Goal: Transaction & Acquisition: Subscribe to service/newsletter

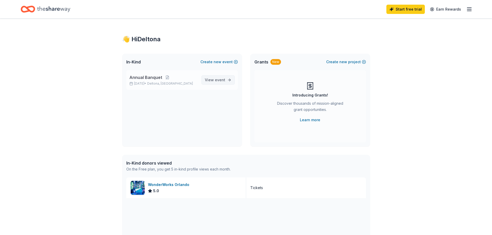
click at [218, 80] on span "event" at bounding box center [220, 80] width 10 height 4
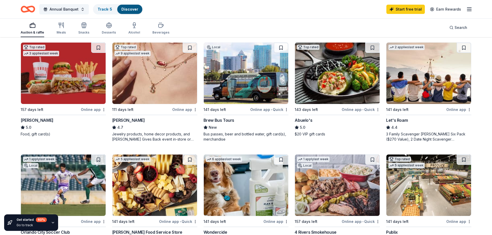
scroll to position [174, 0]
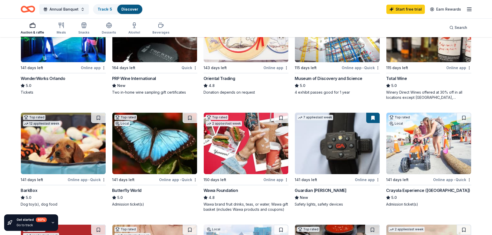
scroll to position [52, 0]
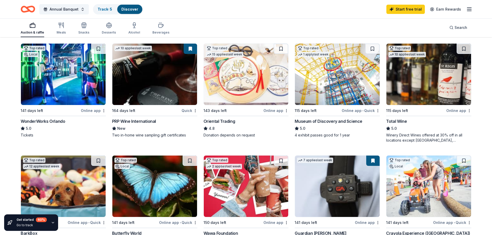
click at [70, 84] on img at bounding box center [63, 74] width 85 height 61
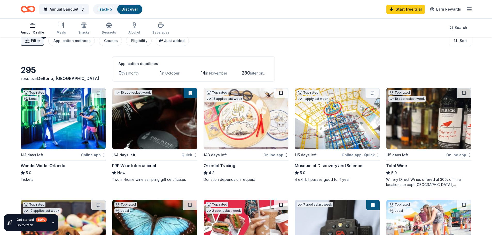
scroll to position [0, 0]
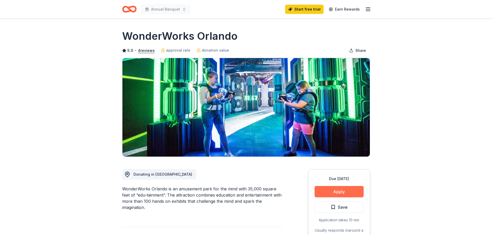
click at [329, 194] on button "Apply" at bounding box center [339, 191] width 49 height 11
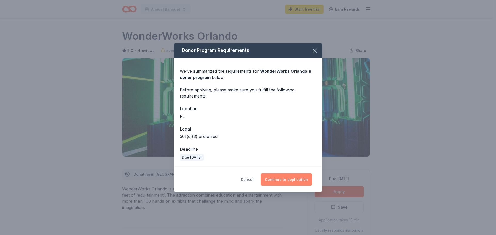
click at [294, 180] on button "Continue to application" at bounding box center [286, 180] width 51 height 12
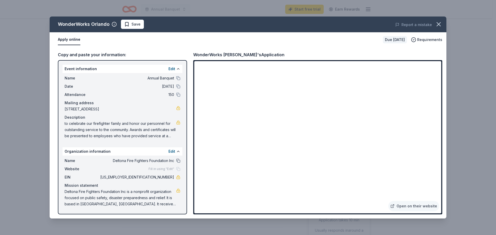
click at [176, 160] on button at bounding box center [178, 161] width 4 height 4
drag, startPoint x: 155, startPoint y: 177, endPoint x: 176, endPoint y: 177, distance: 21.4
click at [176, 177] on div "EIN [US_EMPLOYER_IDENTIFICATION_NUMBER]" at bounding box center [123, 177] width 116 height 6
click at [441, 28] on button "button" at bounding box center [438, 24] width 11 height 11
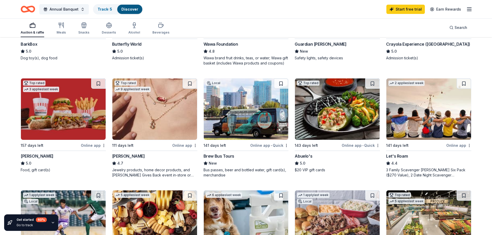
scroll to position [232, 0]
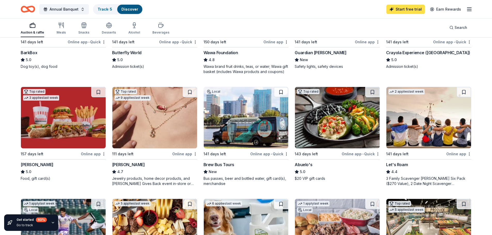
click at [410, 7] on link "Start free trial" at bounding box center [405, 9] width 38 height 9
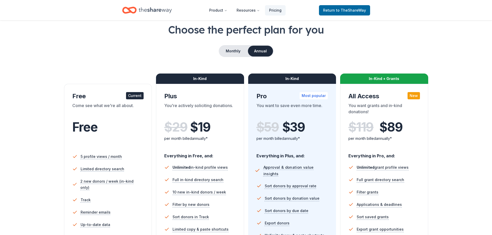
scroll to position [26, 0]
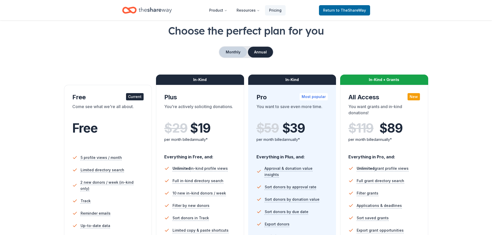
click at [235, 54] on button "Monthly" at bounding box center [233, 52] width 28 height 11
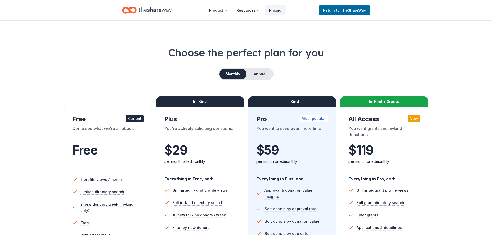
scroll to position [0, 0]
